Goal: Information Seeking & Learning: Learn about a topic

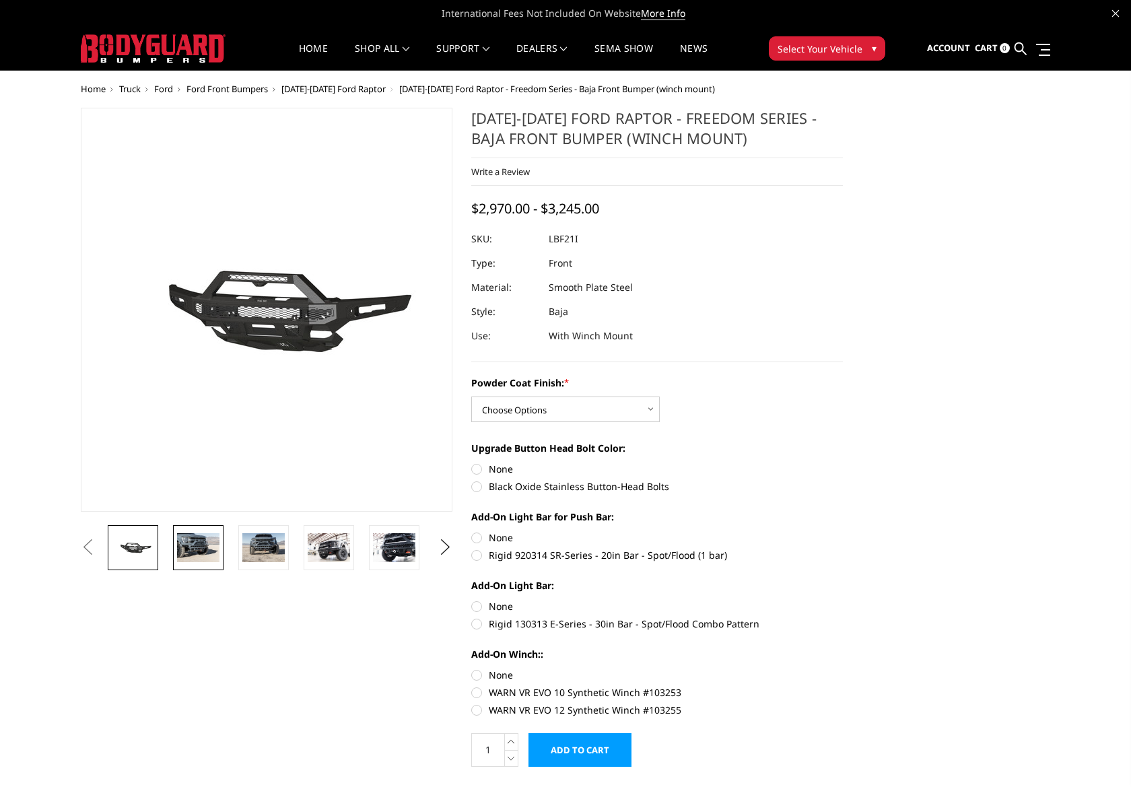
click at [196, 551] on img at bounding box center [198, 547] width 42 height 28
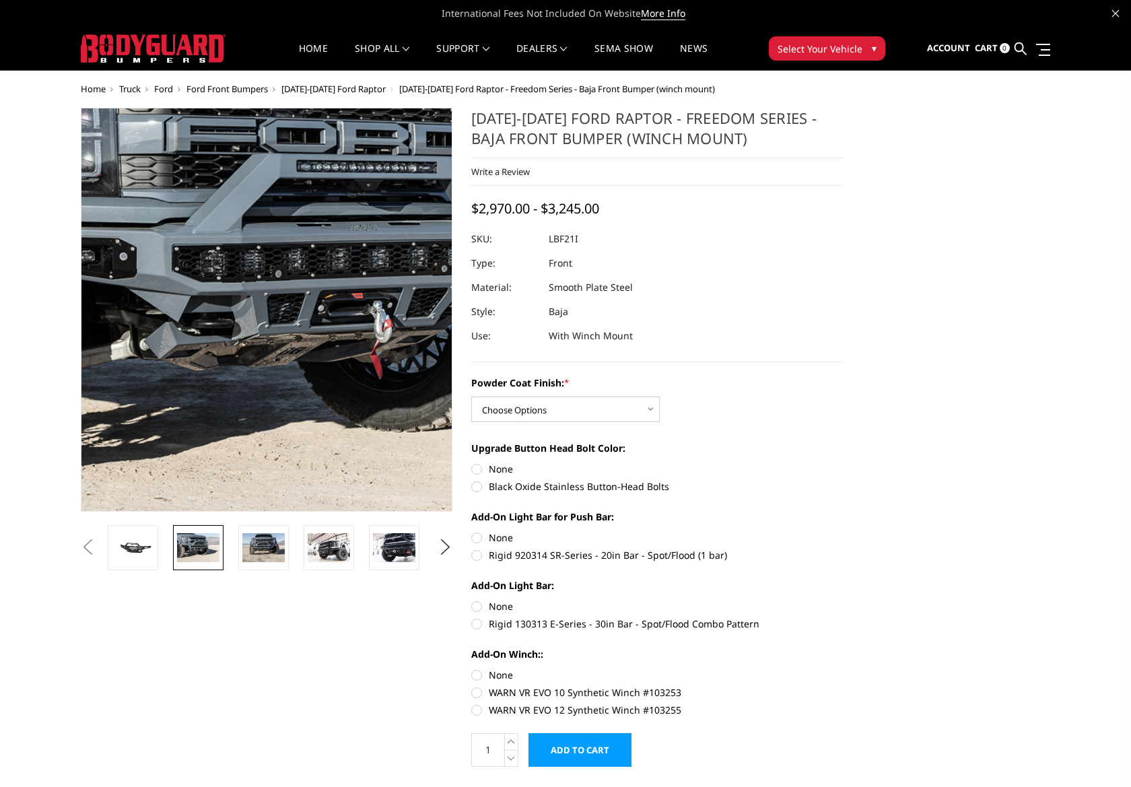
click at [222, 368] on img at bounding box center [326, 285] width 862 height 575
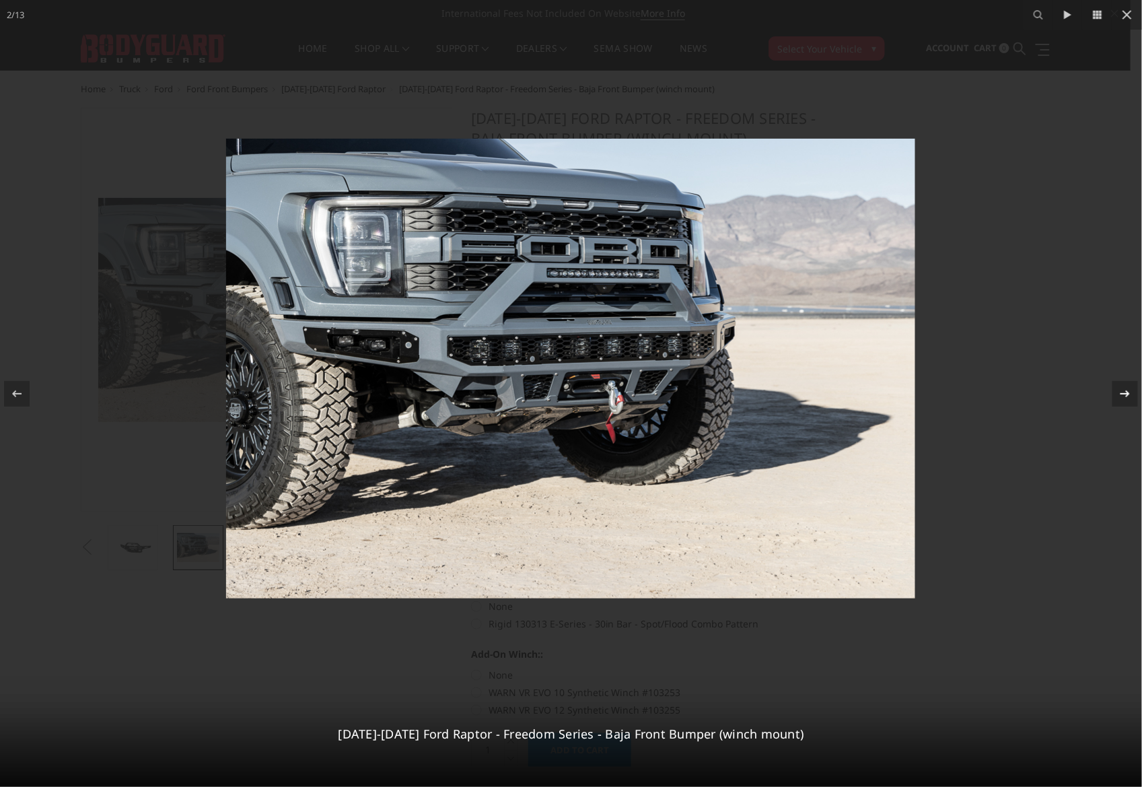
click at [1127, 394] on div "2 / 13 2021-2025 Ford Raptor - Freedom Series - Baja Front Bumper (winch mount)" at bounding box center [571, 393] width 1142 height 787
click at [1125, 393] on icon at bounding box center [1125, 393] width 9 height 7
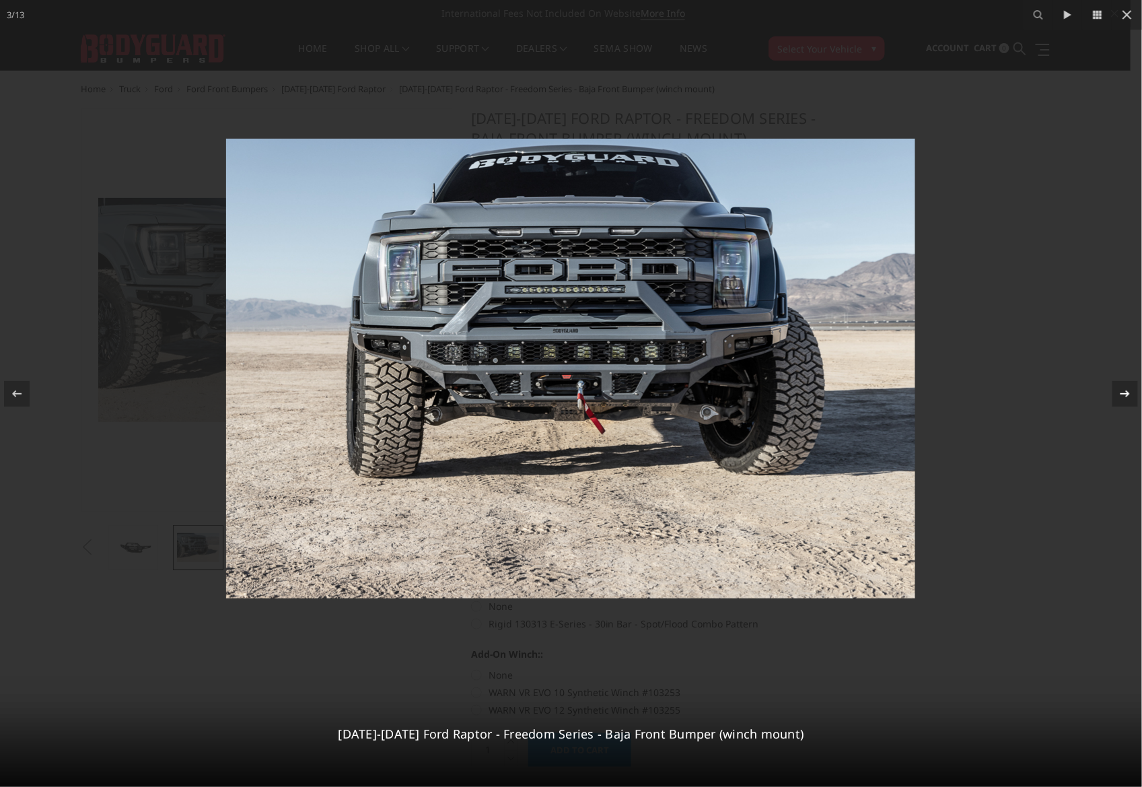
click at [1125, 393] on icon at bounding box center [1125, 393] width 9 height 7
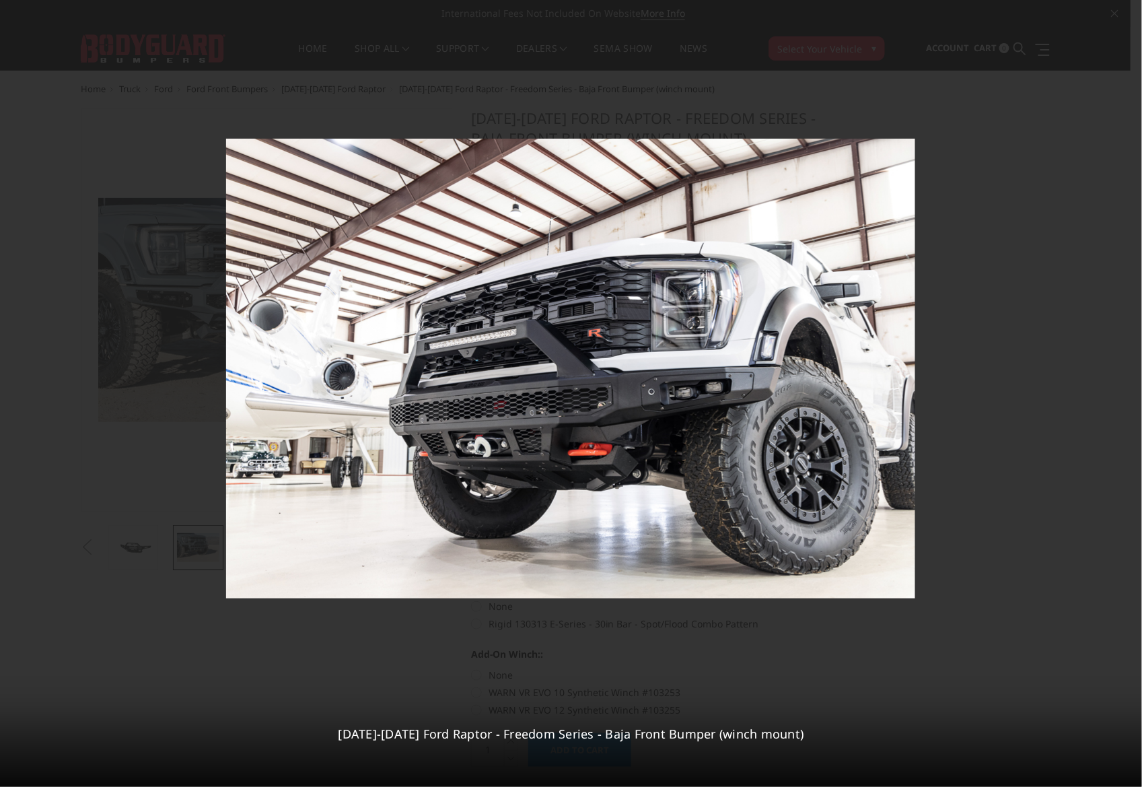
click at [1125, 393] on div "4 / 13 2021-2025 Ford Raptor - Freedom Series - Baja Front Bumper (winch mount)" at bounding box center [571, 393] width 1142 height 787
click at [1122, 393] on icon at bounding box center [1125, 393] width 9 height 7
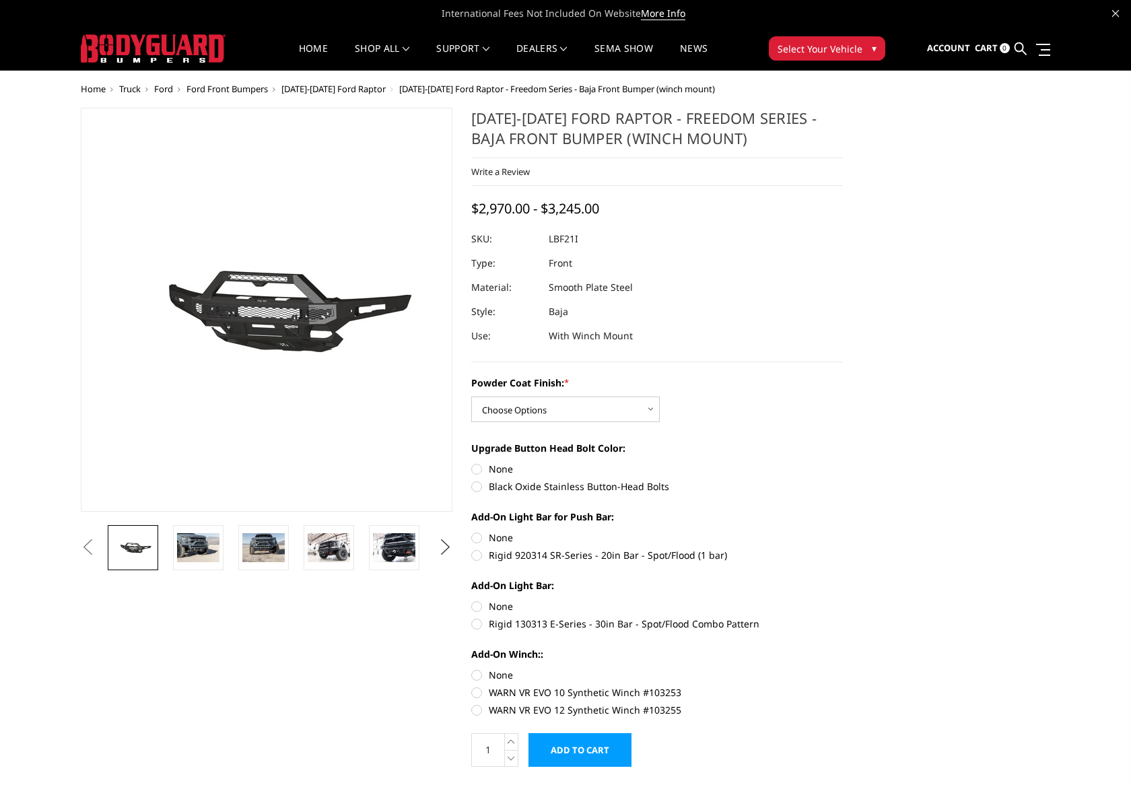
click at [445, 545] on button "Next" at bounding box center [445, 547] width 20 height 20
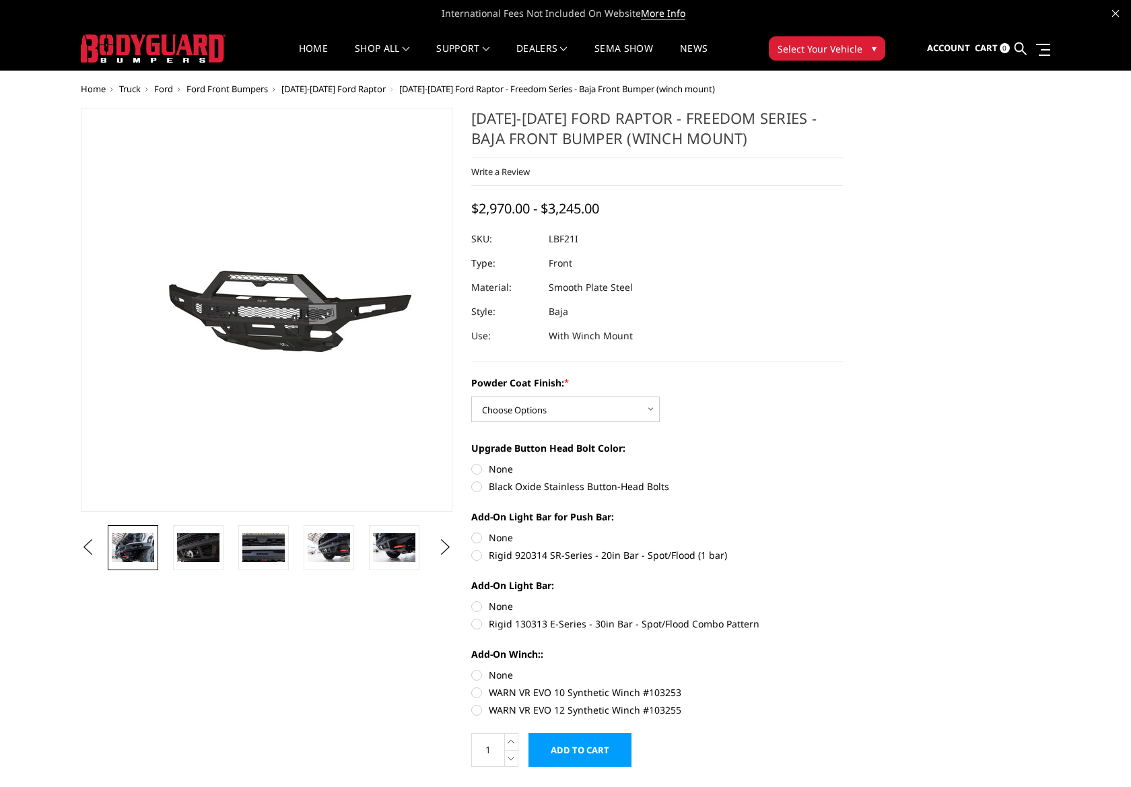
click at [141, 543] on img at bounding box center [133, 547] width 42 height 28
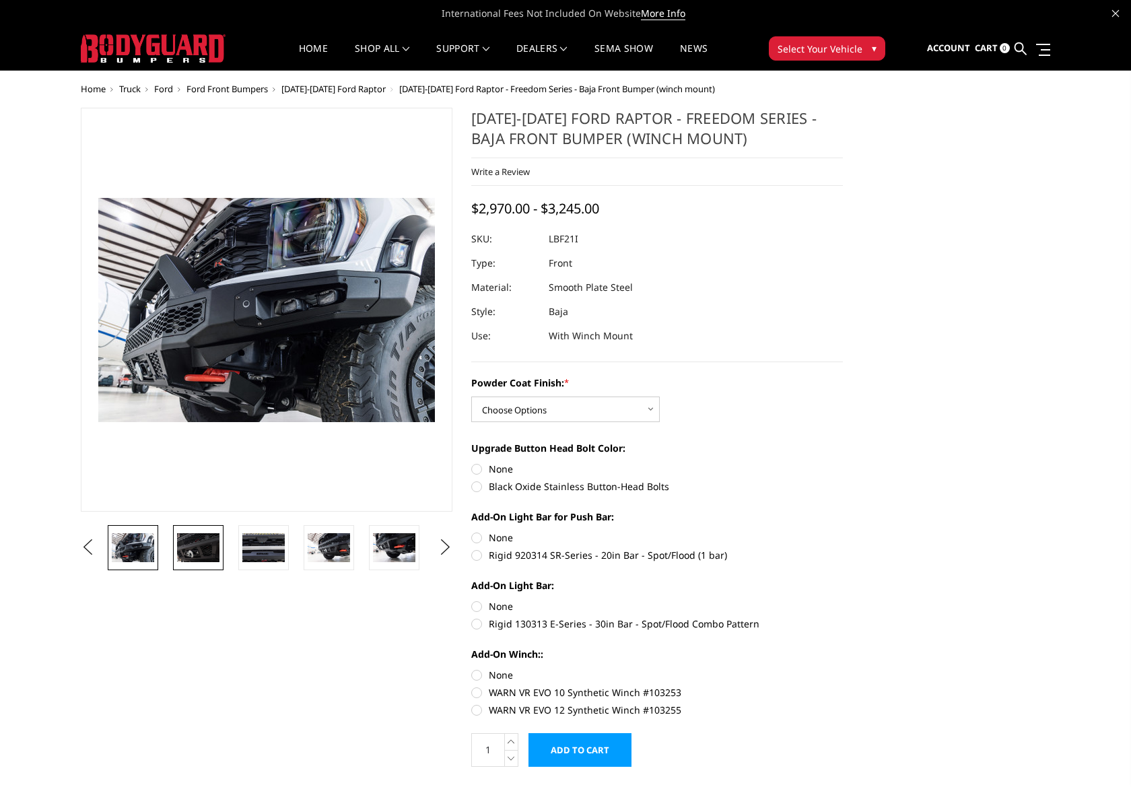
click at [203, 550] on img at bounding box center [198, 547] width 42 height 28
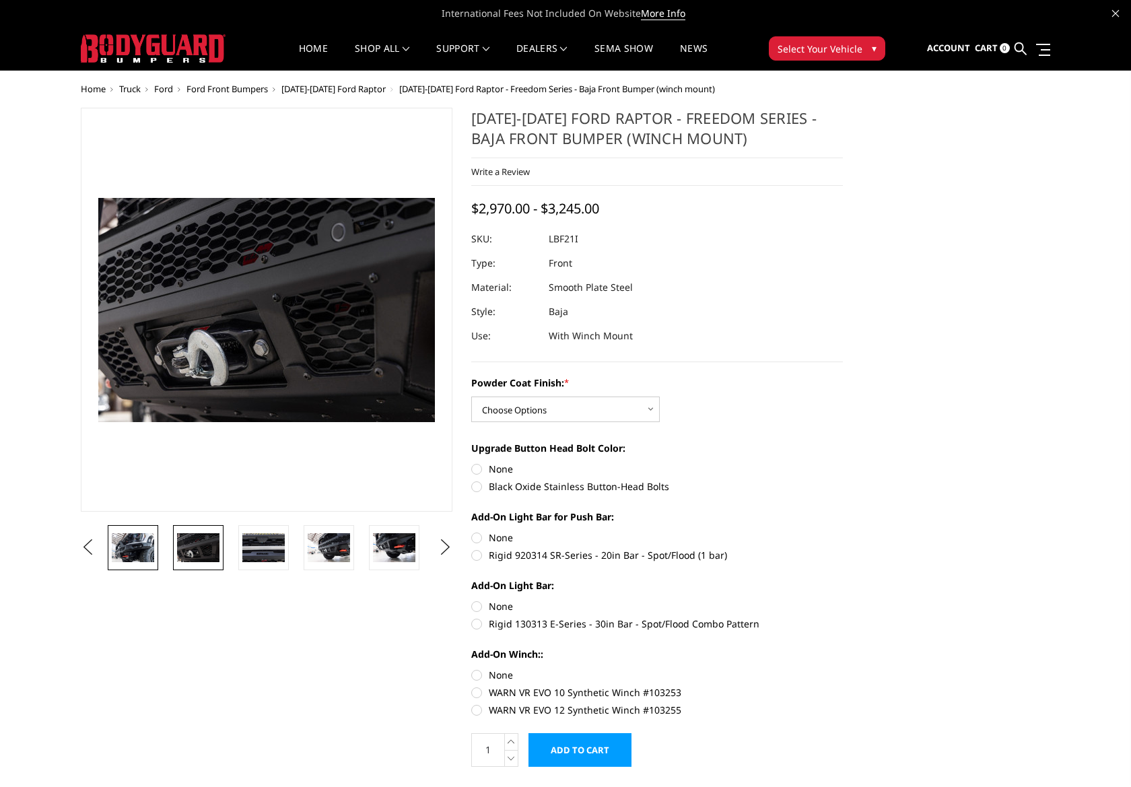
click at [147, 542] on img at bounding box center [133, 547] width 42 height 28
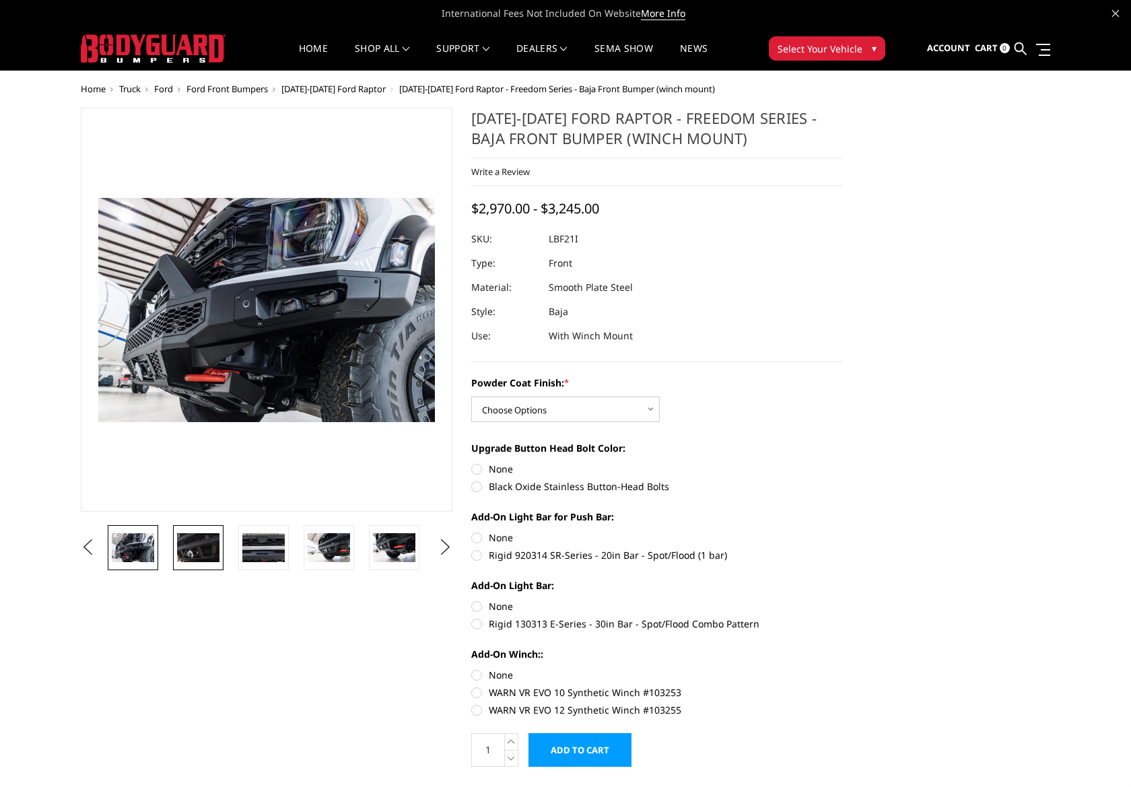
click at [219, 548] on link at bounding box center [198, 547] width 50 height 45
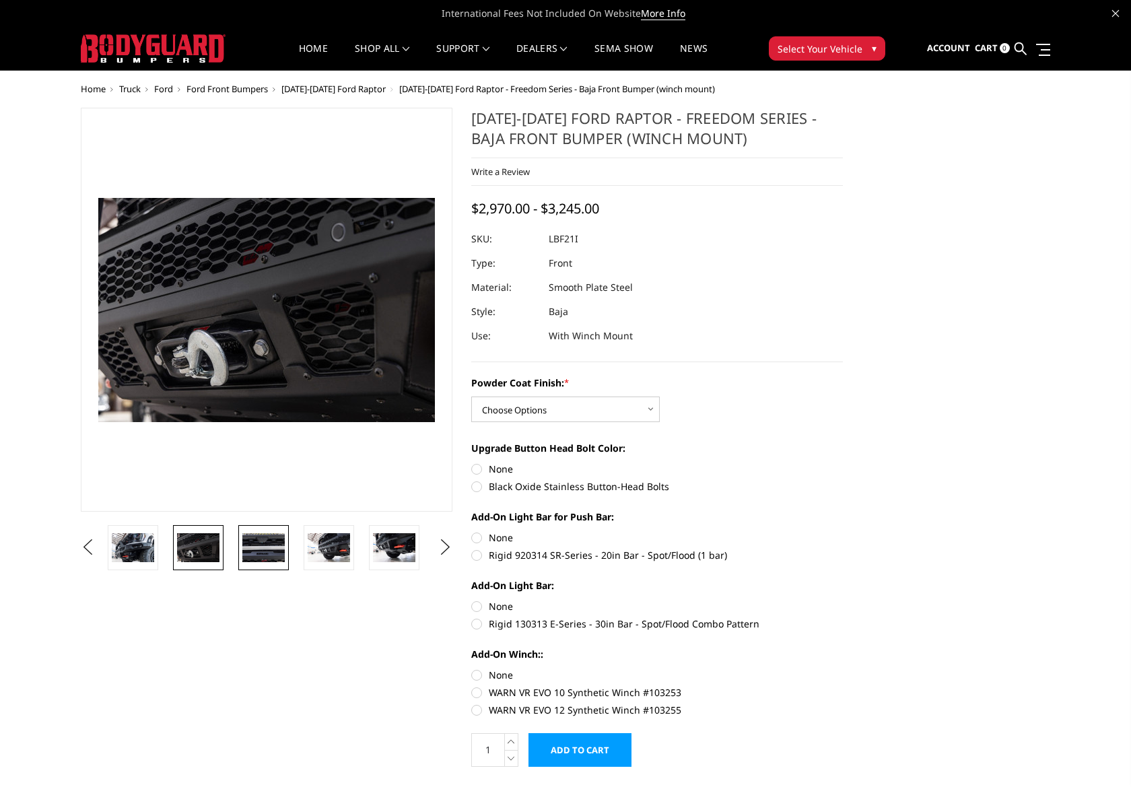
click at [262, 558] on img at bounding box center [263, 547] width 42 height 28
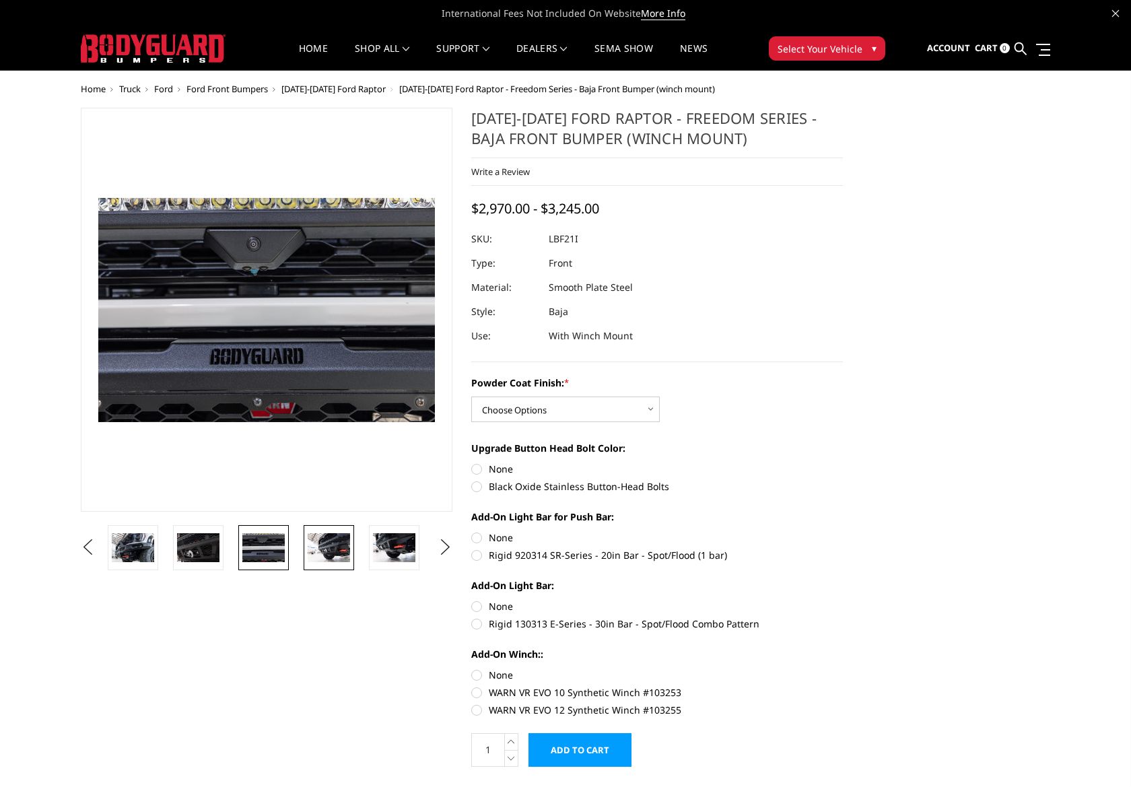
click at [335, 551] on img at bounding box center [329, 547] width 42 height 28
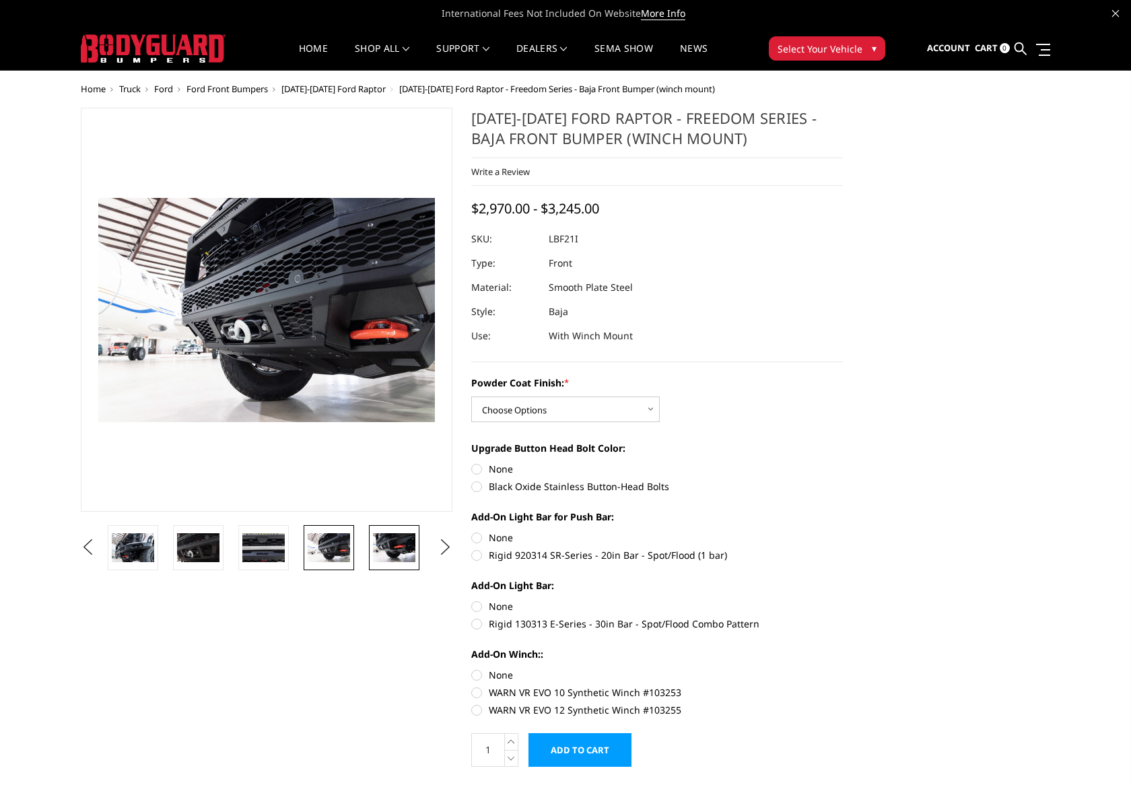
click at [391, 549] on img at bounding box center [394, 547] width 42 height 28
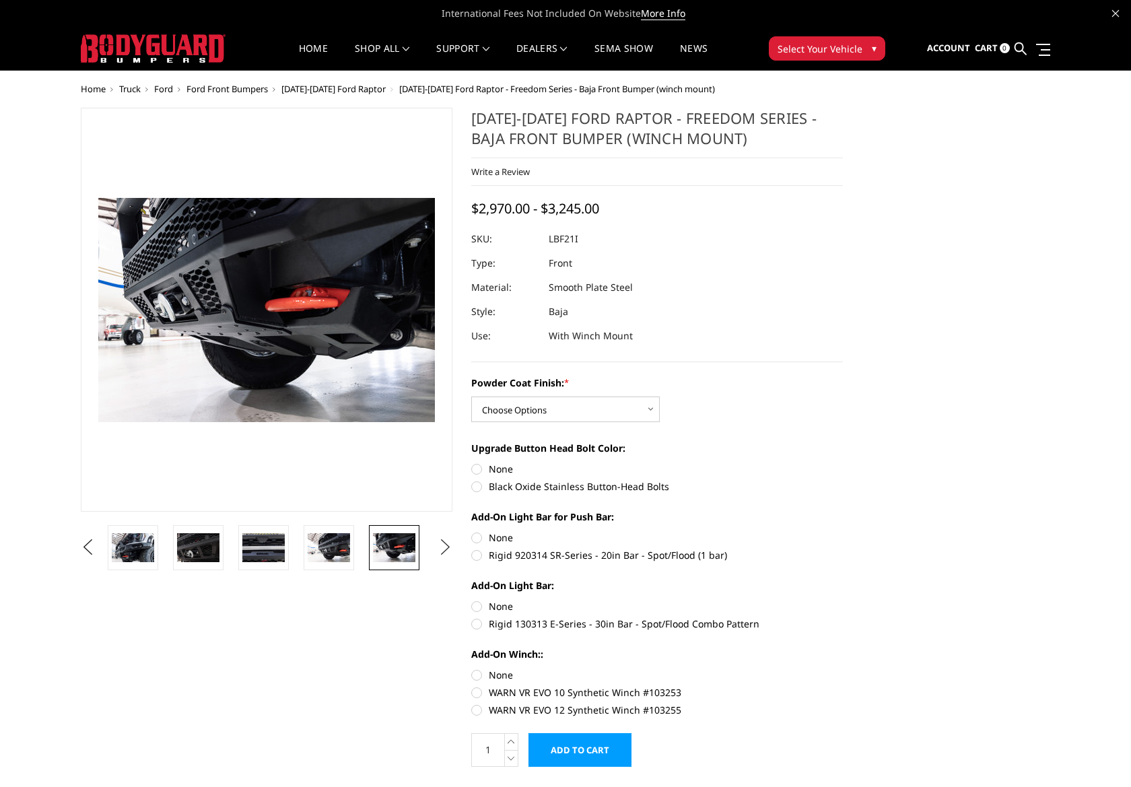
click at [440, 550] on button "Next" at bounding box center [445, 547] width 20 height 20
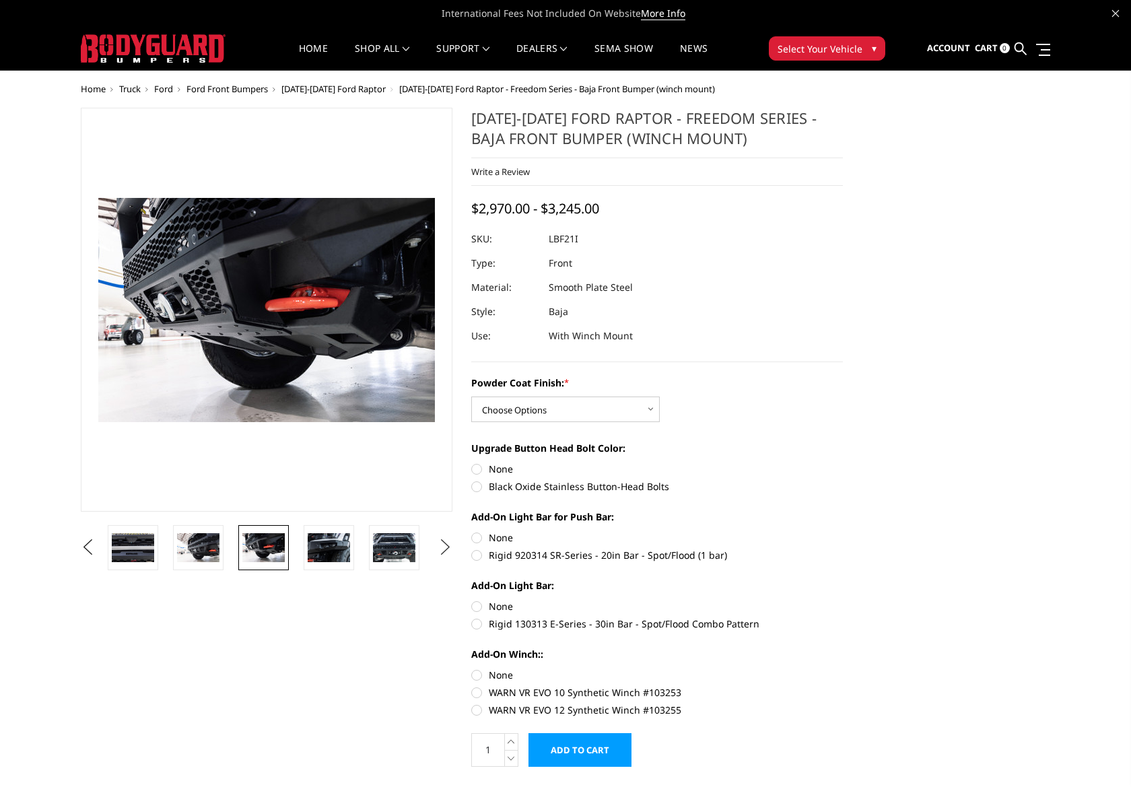
click at [440, 550] on button "Next" at bounding box center [445, 547] width 20 height 20
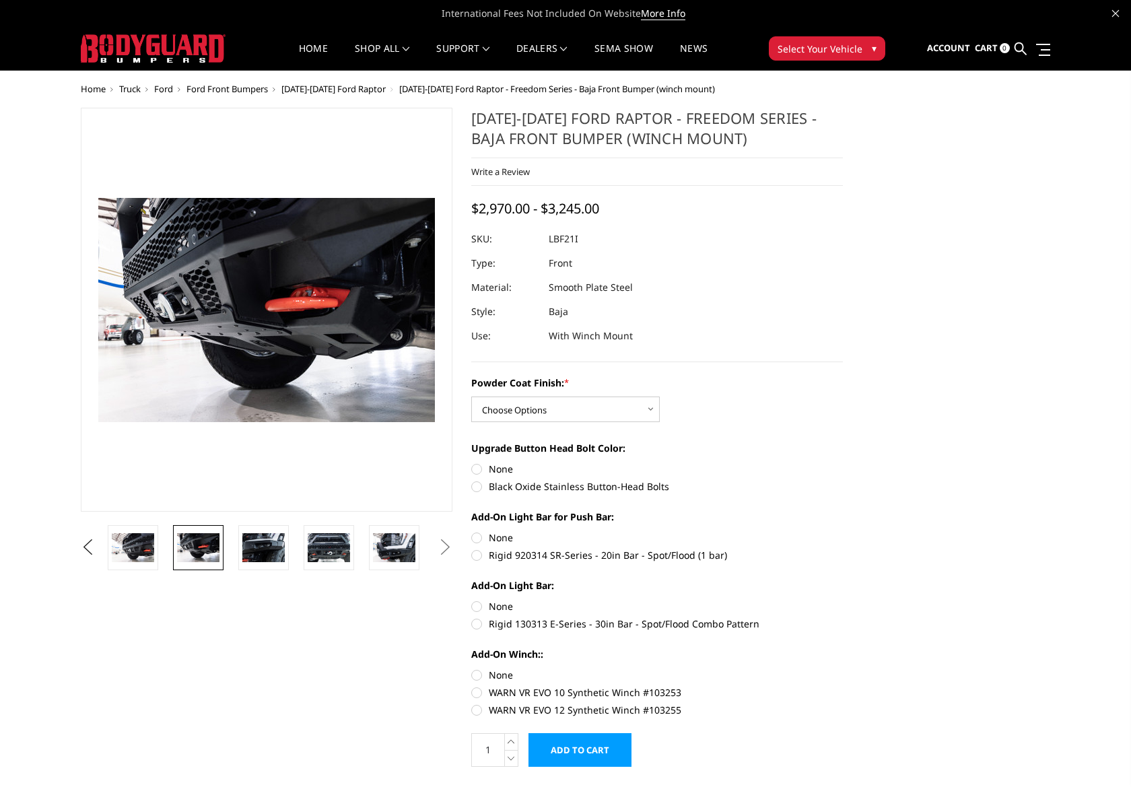
click at [440, 550] on button "Next" at bounding box center [445, 547] width 20 height 20
click at [262, 555] on img at bounding box center [263, 547] width 42 height 28
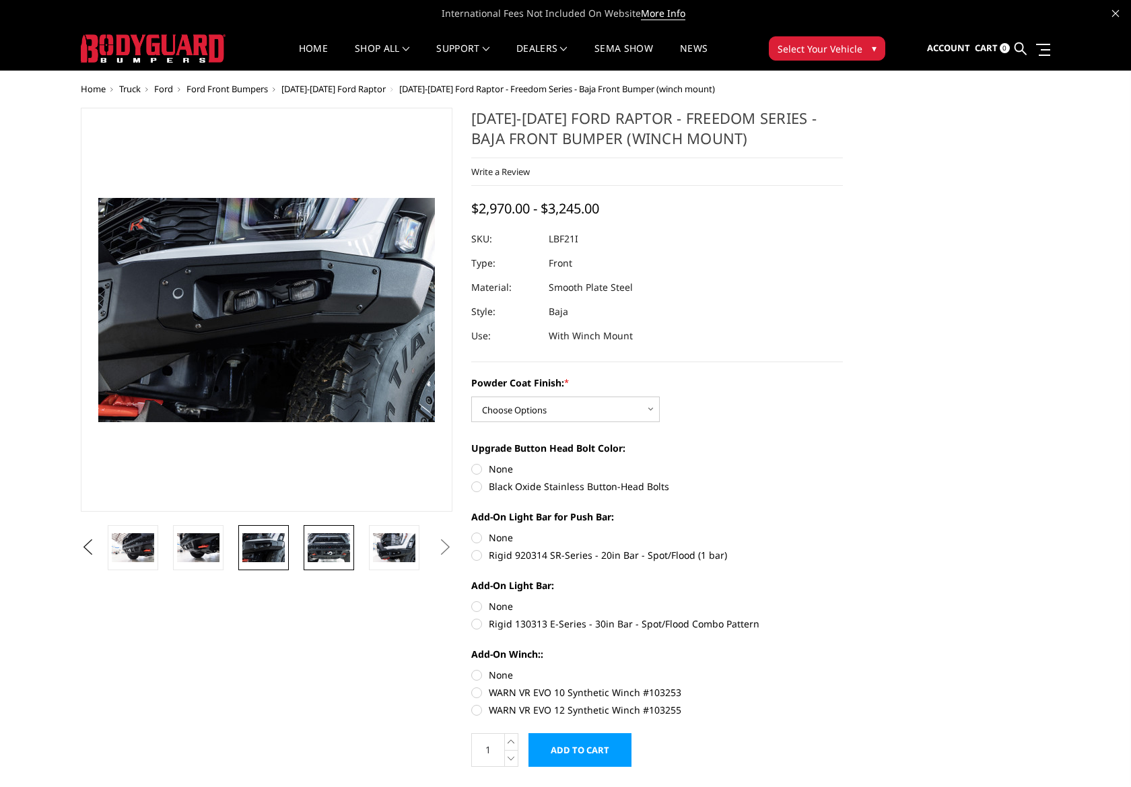
click at [331, 549] on img at bounding box center [329, 547] width 42 height 28
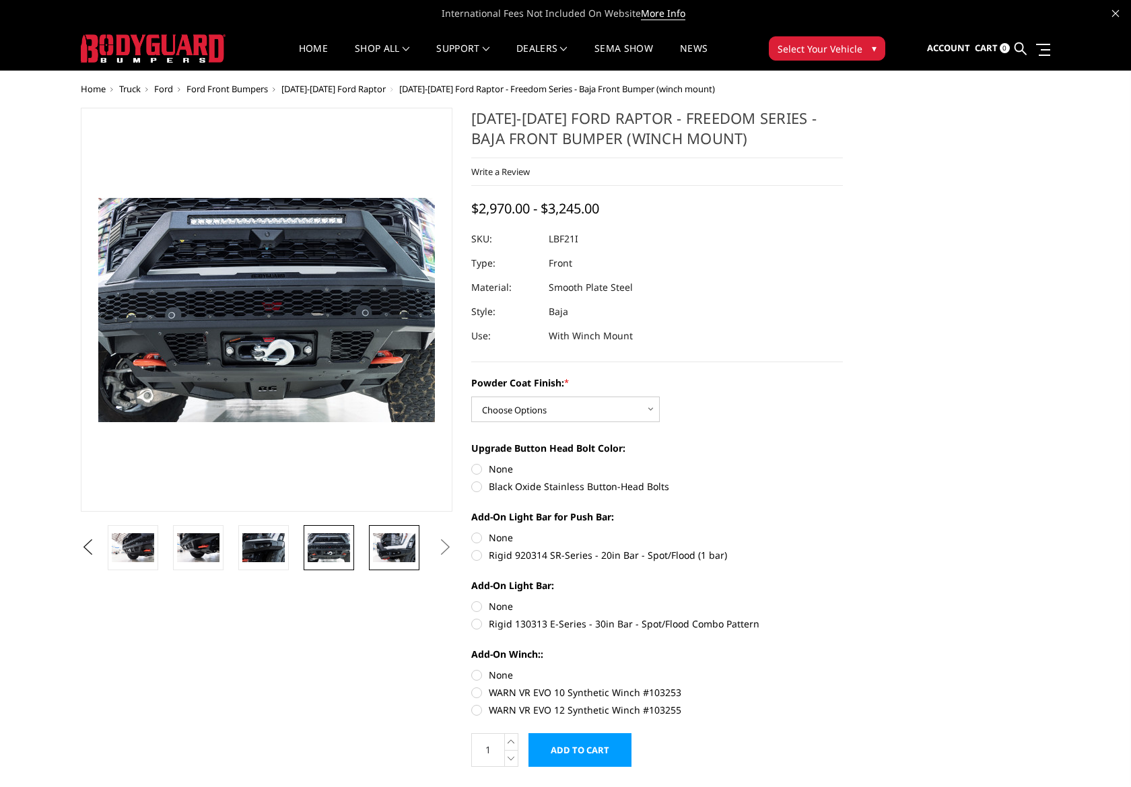
click at [397, 553] on img at bounding box center [394, 547] width 42 height 28
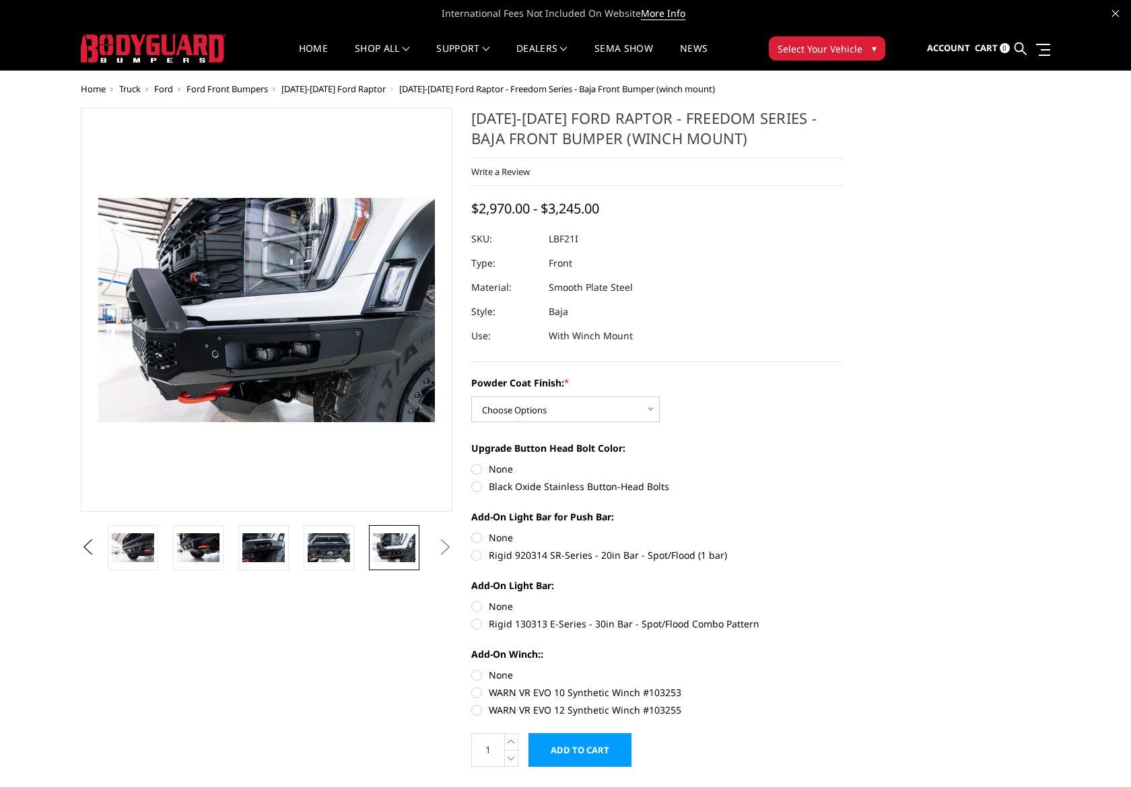
click at [347, 88] on span "[DATE]-[DATE] Ford Raptor" at bounding box center [333, 89] width 104 height 12
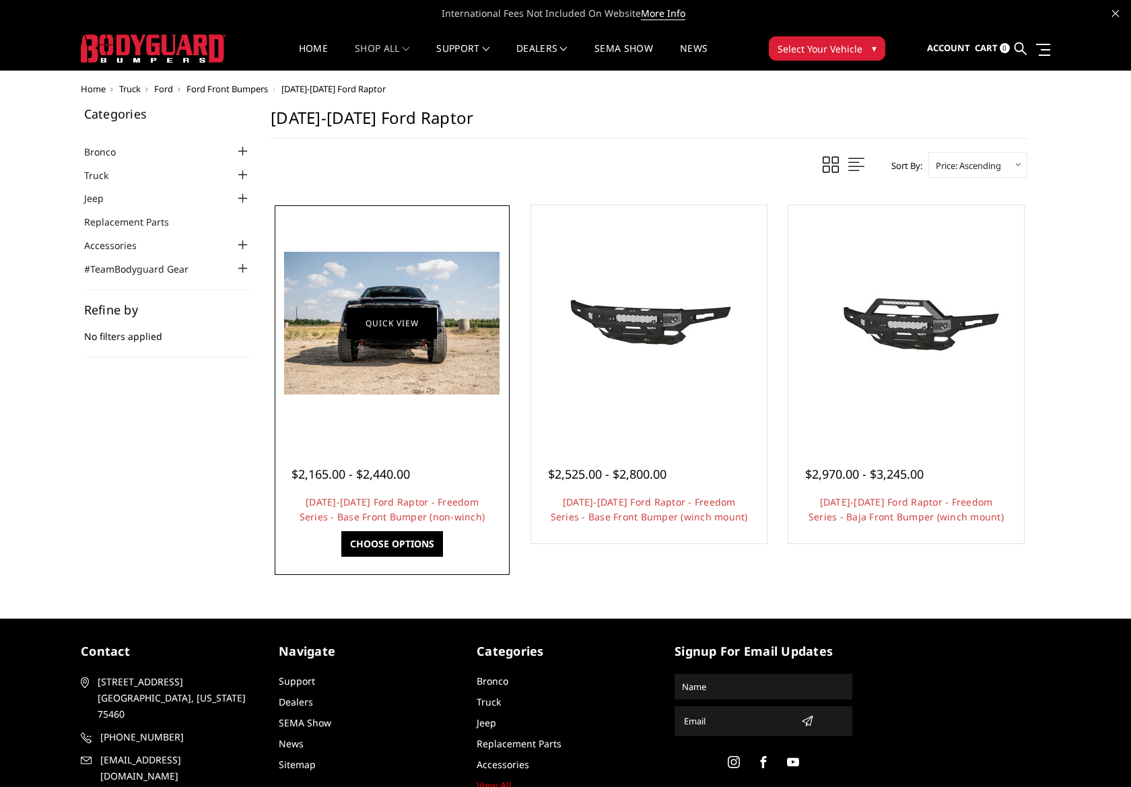
click at [397, 324] on link "Quick view" at bounding box center [392, 323] width 90 height 32
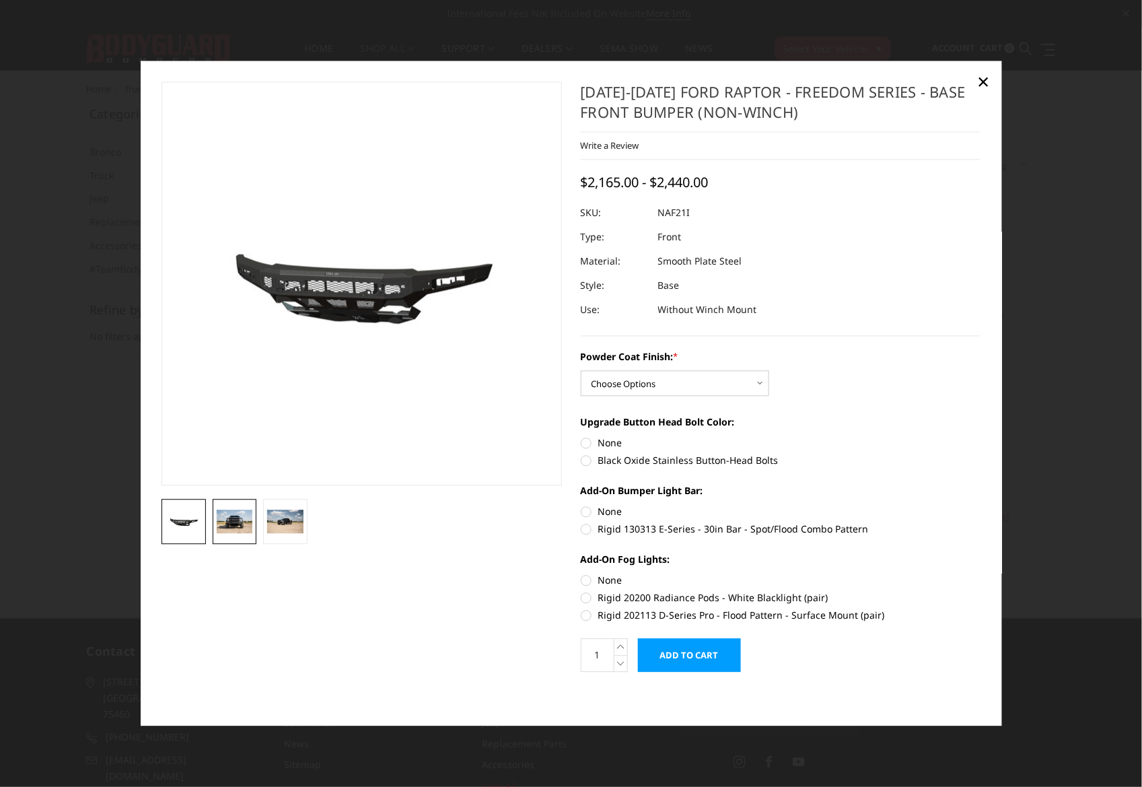
click at [230, 518] on img at bounding box center [235, 522] width 36 height 24
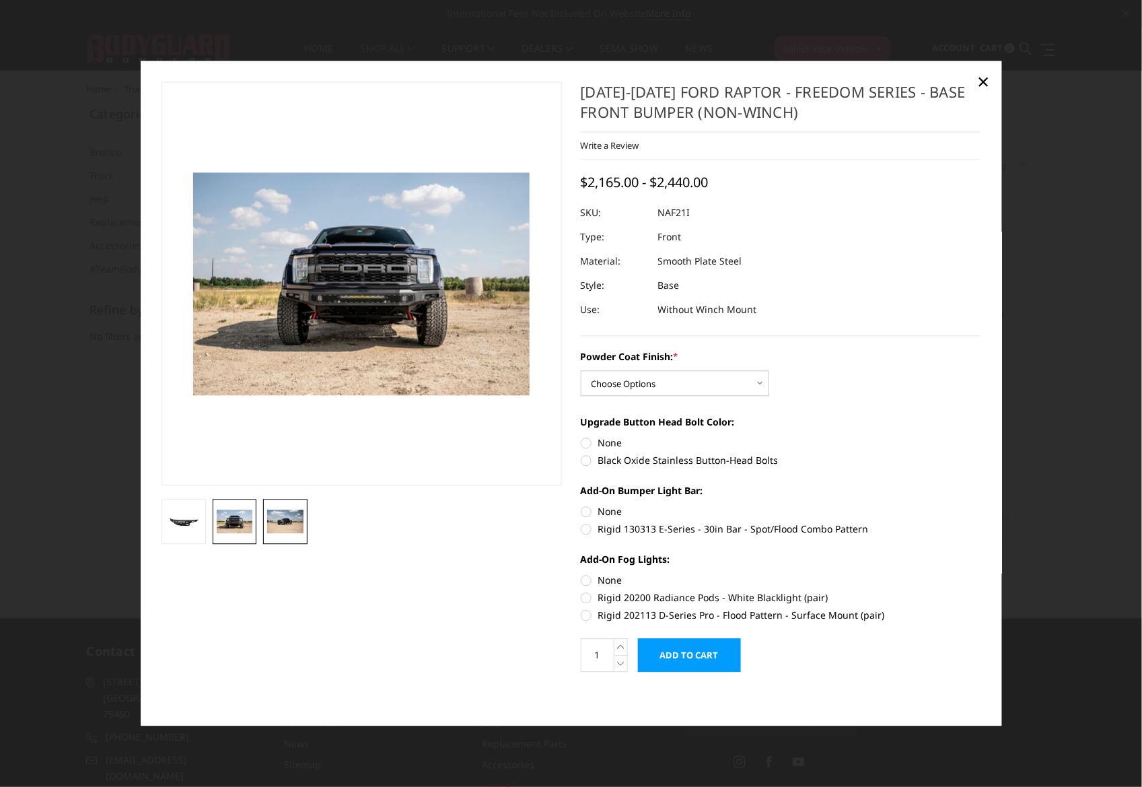
click at [285, 523] on img at bounding box center [285, 522] width 36 height 24
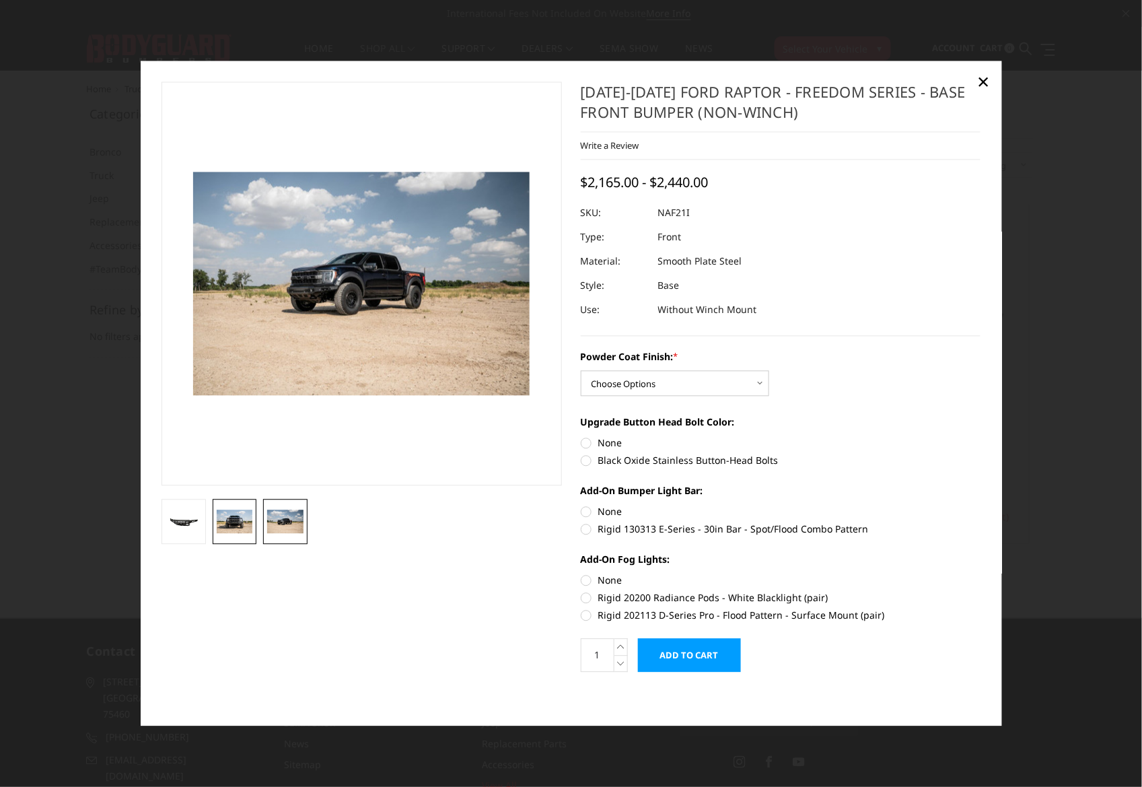
click at [247, 523] on img at bounding box center [235, 522] width 36 height 24
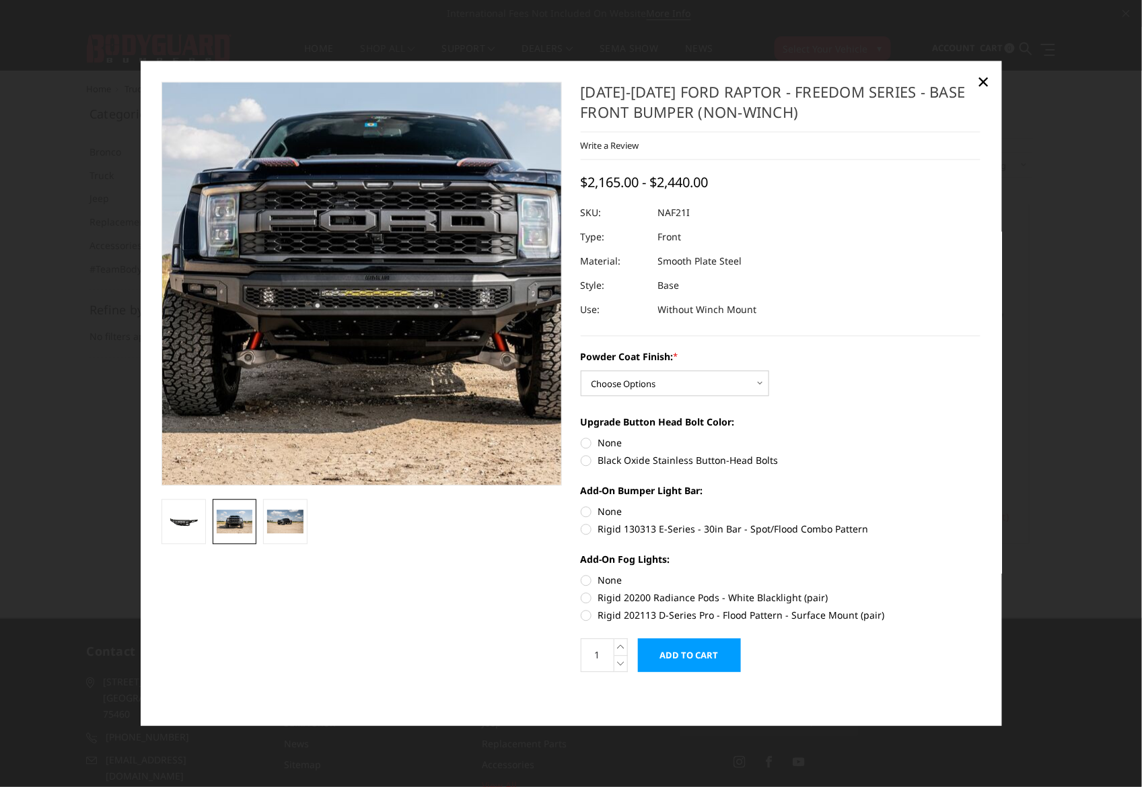
click at [351, 343] on img at bounding box center [375, 259] width 862 height 571
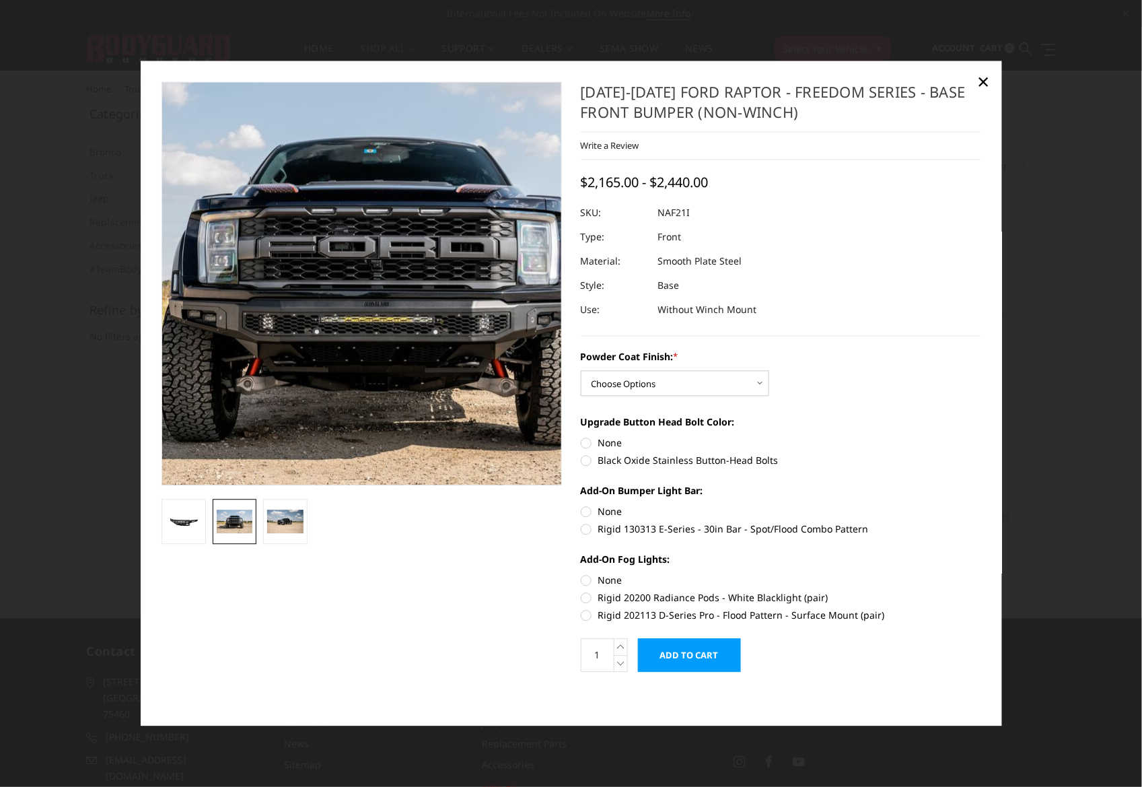
click at [351, 279] on img at bounding box center [374, 286] width 862 height 571
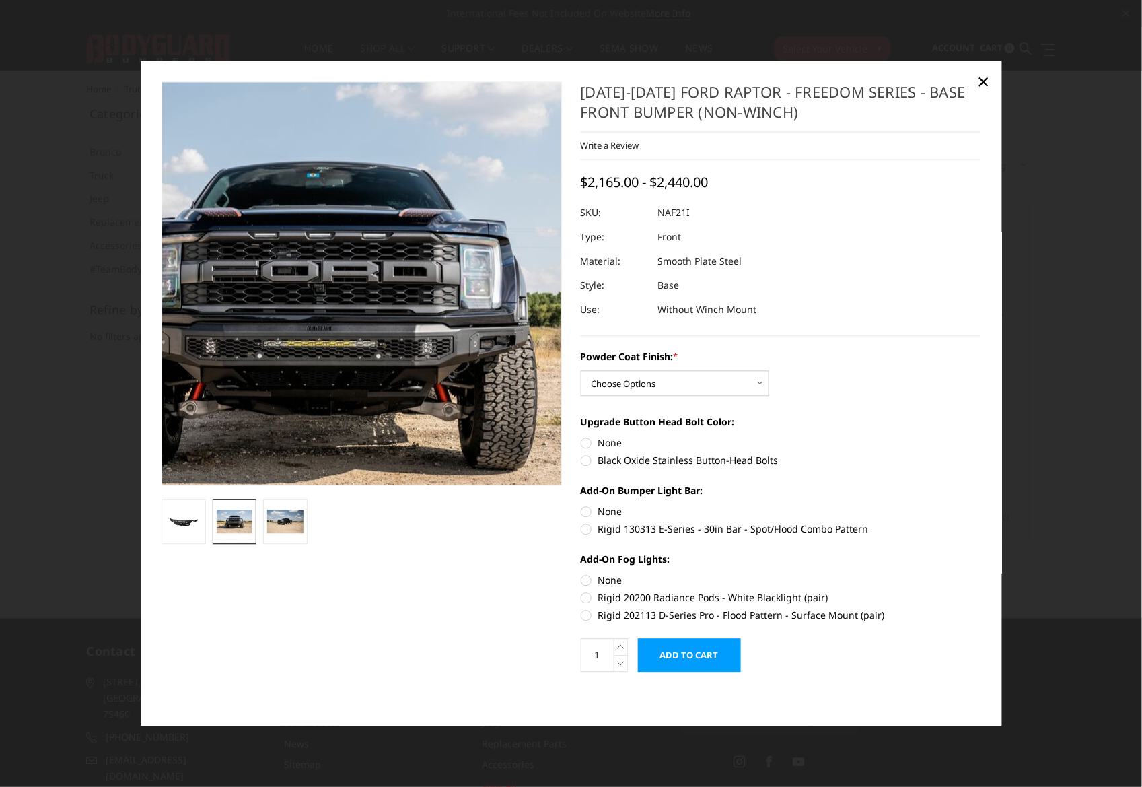
click at [401, 221] on img at bounding box center [317, 310] width 862 height 571
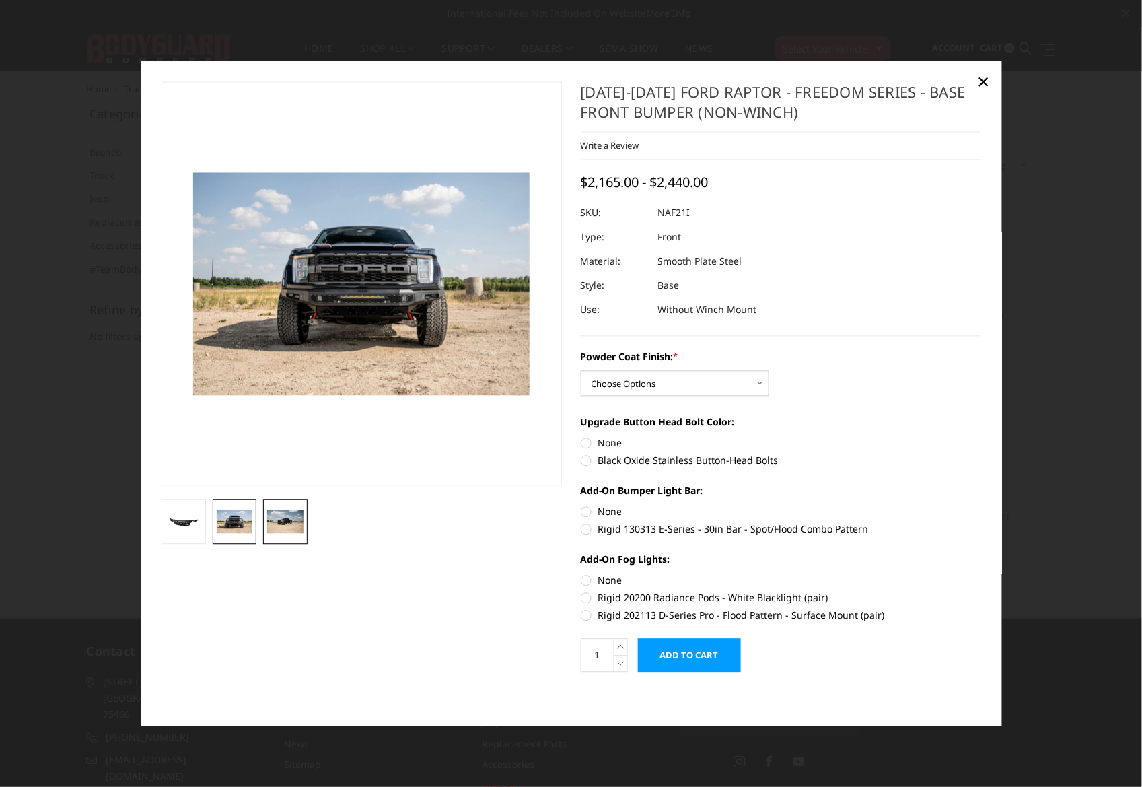
click at [291, 521] on img at bounding box center [285, 522] width 36 height 24
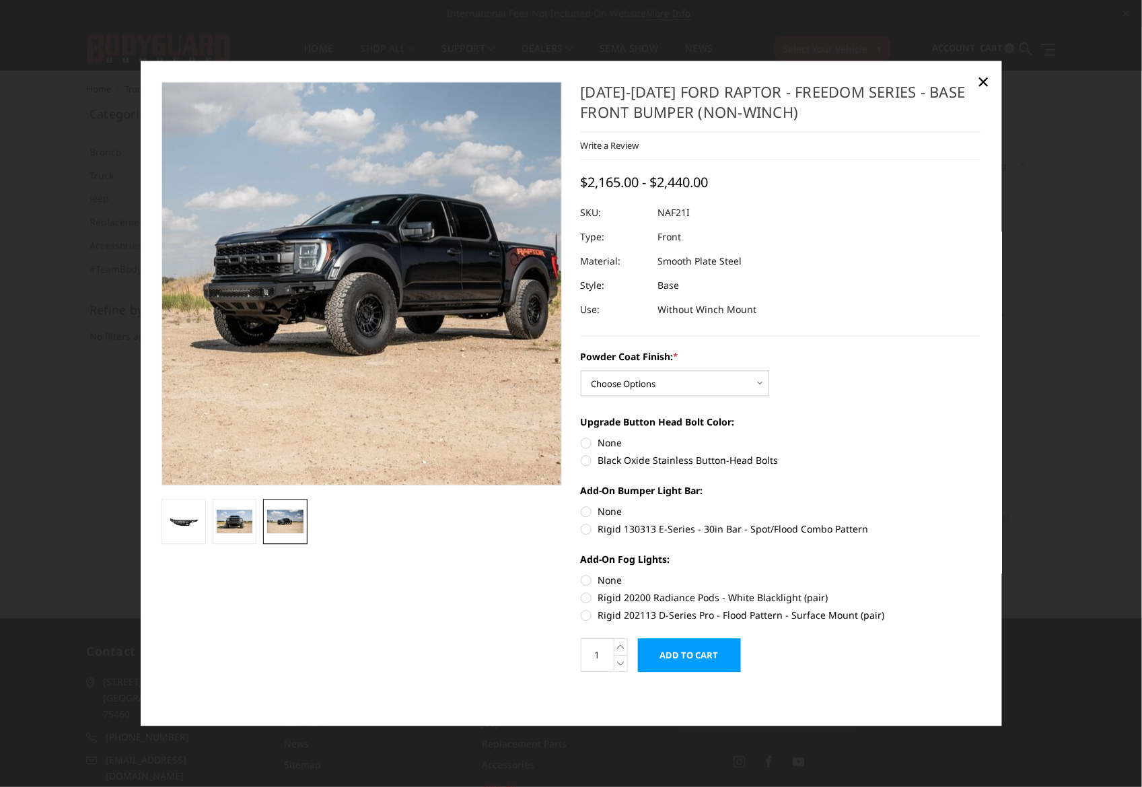
click at [334, 306] on img at bounding box center [395, 275] width 862 height 572
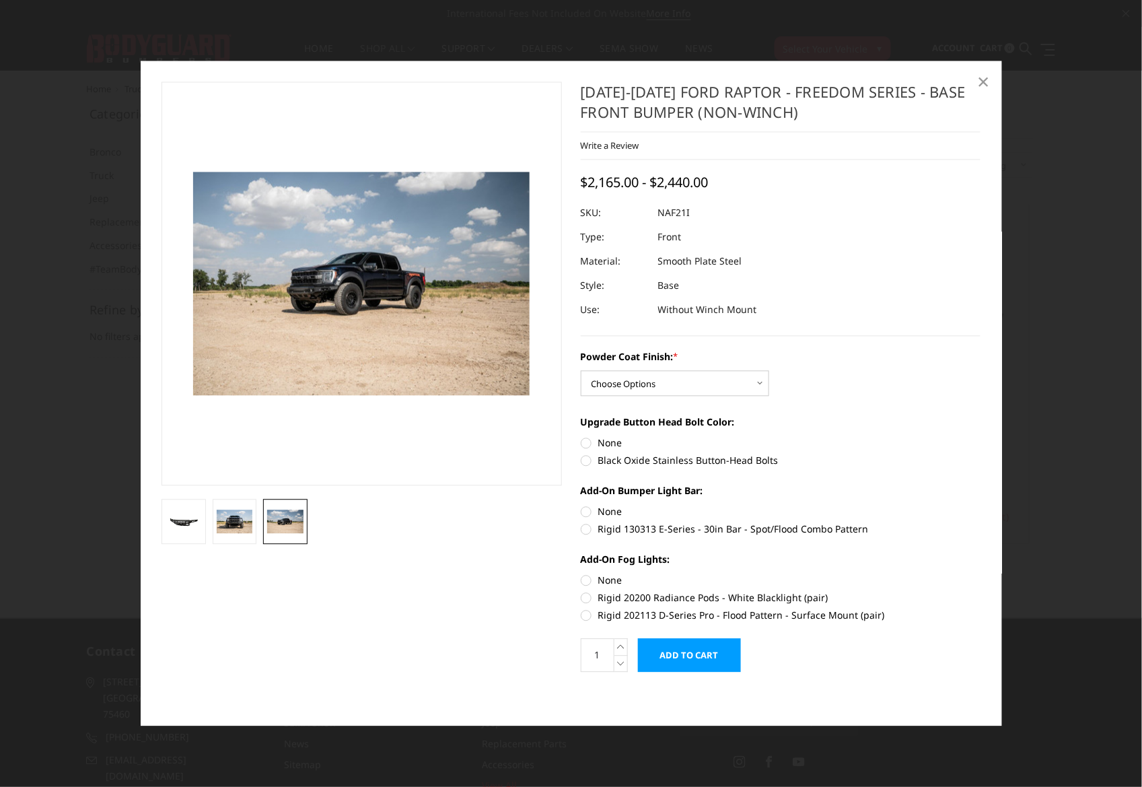
click at [987, 77] on span "×" at bounding box center [984, 81] width 12 height 29
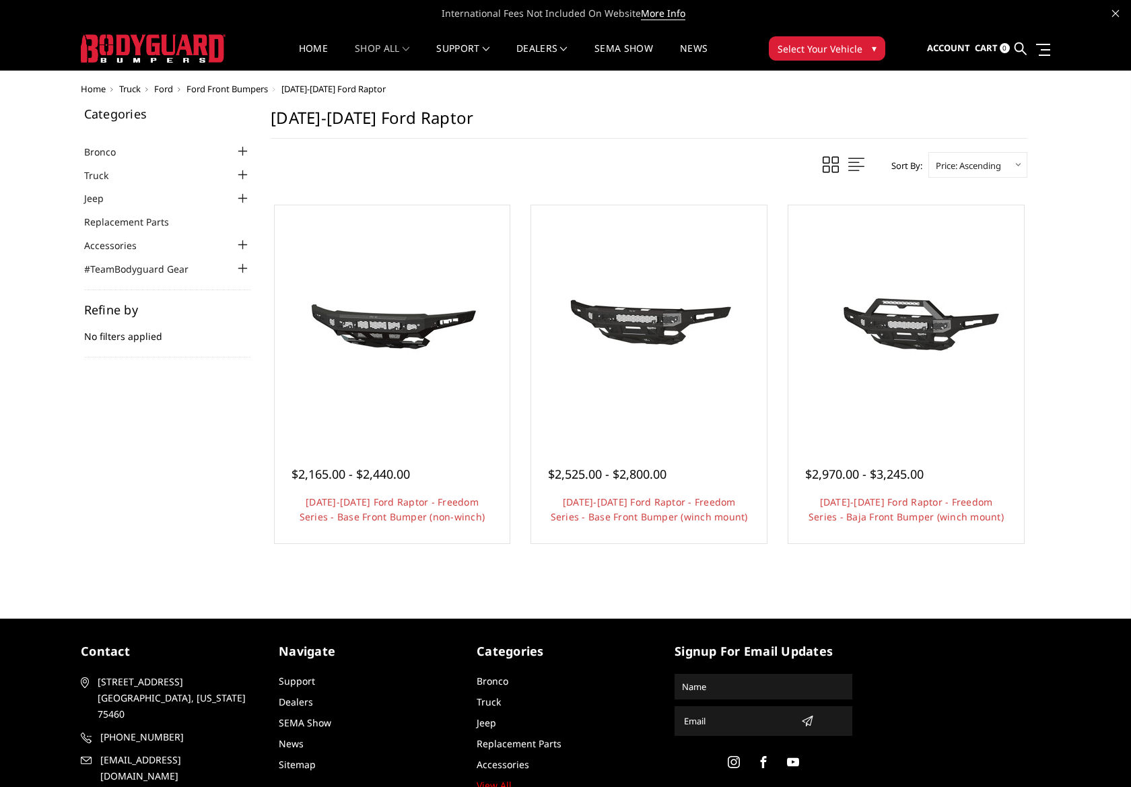
click at [165, 88] on span "Ford" at bounding box center [163, 89] width 19 height 12
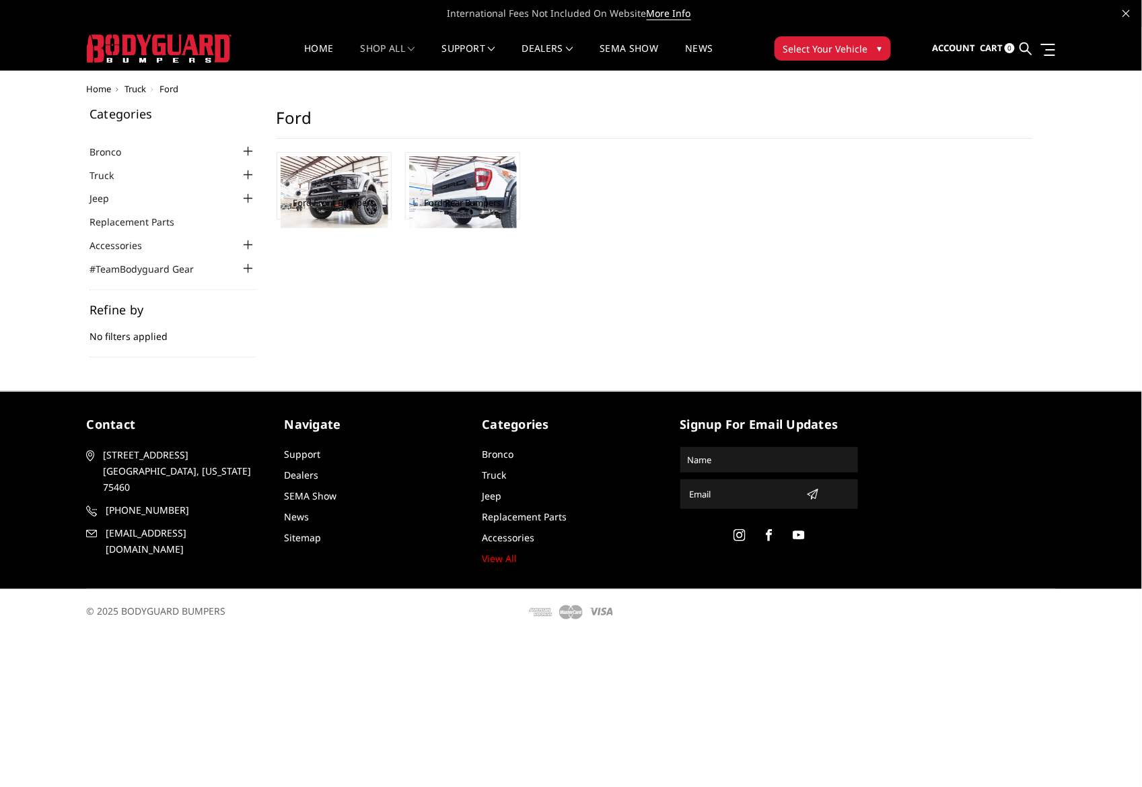
click at [178, 41] on img at bounding box center [159, 48] width 145 height 28
